Goal: Use online tool/utility: Use online tool/utility

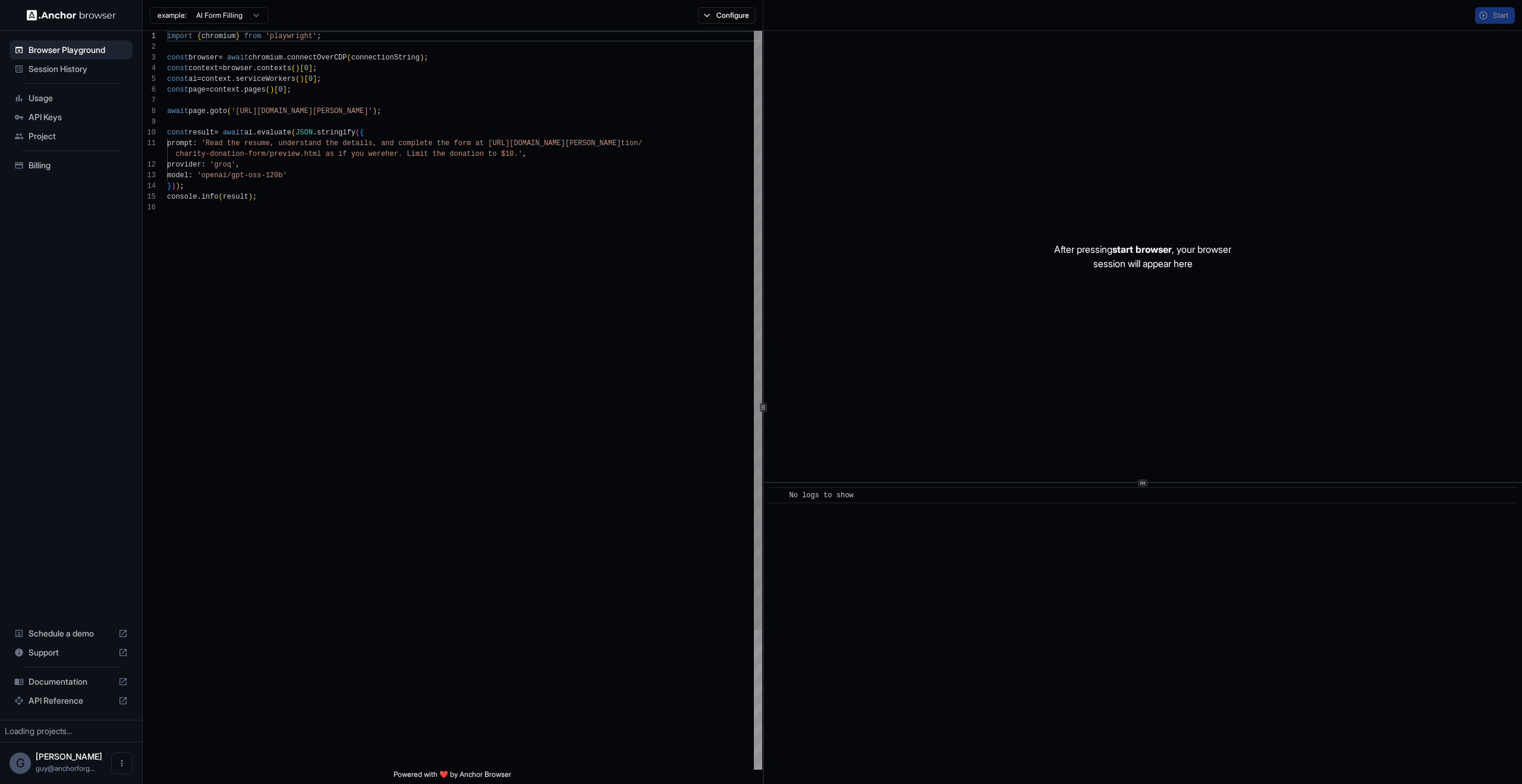
type textarea "**********"
drag, startPoint x: 534, startPoint y: 294, endPoint x: 528, endPoint y: 301, distance: 9.3
click at [528, 301] on div "import { chromium } from 'playwright' ; const browser = await chromium . connec…" at bounding box center [464, 486] width 595 height 910
click at [1478, 19] on button "Start" at bounding box center [1495, 15] width 40 height 17
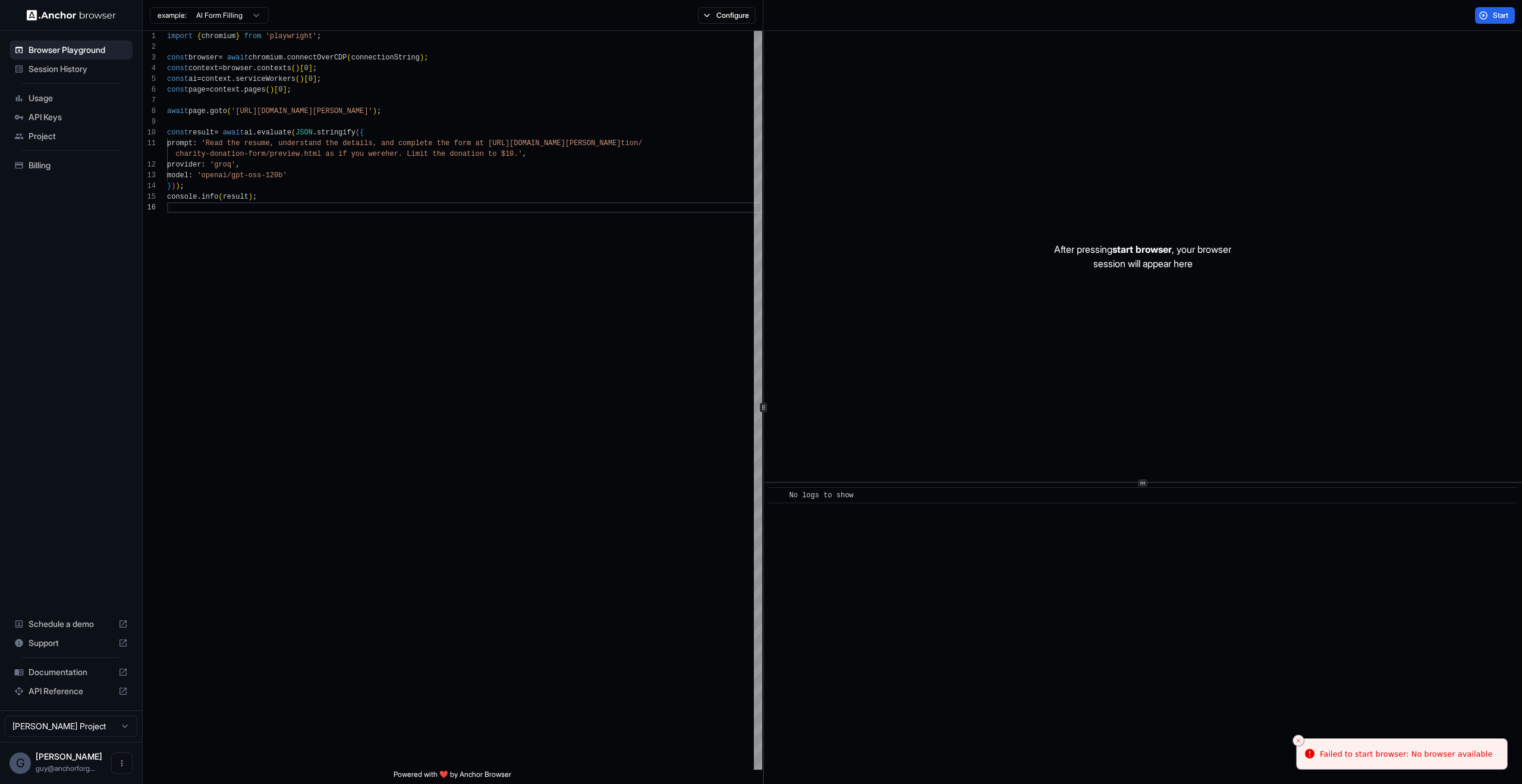
click at [1371, 739] on li "Failed to start browser: No browser available" at bounding box center [1402, 754] width 212 height 32
click at [1370, 744] on li "Failed to start browser: No browser available" at bounding box center [1402, 754] width 212 height 32
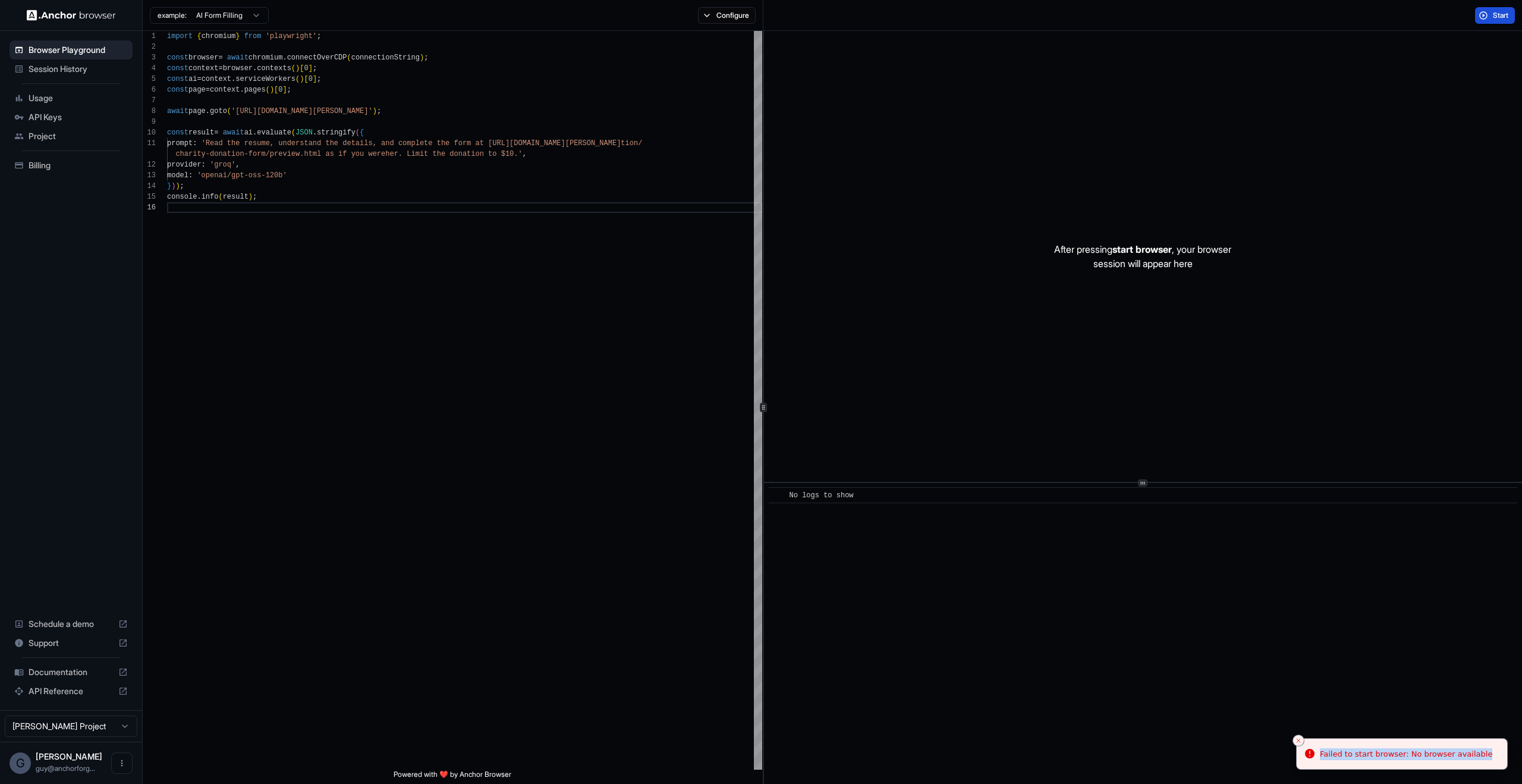
click at [1501, 12] on span "Start" at bounding box center [1501, 16] width 17 height 10
